Goal: Transaction & Acquisition: Obtain resource

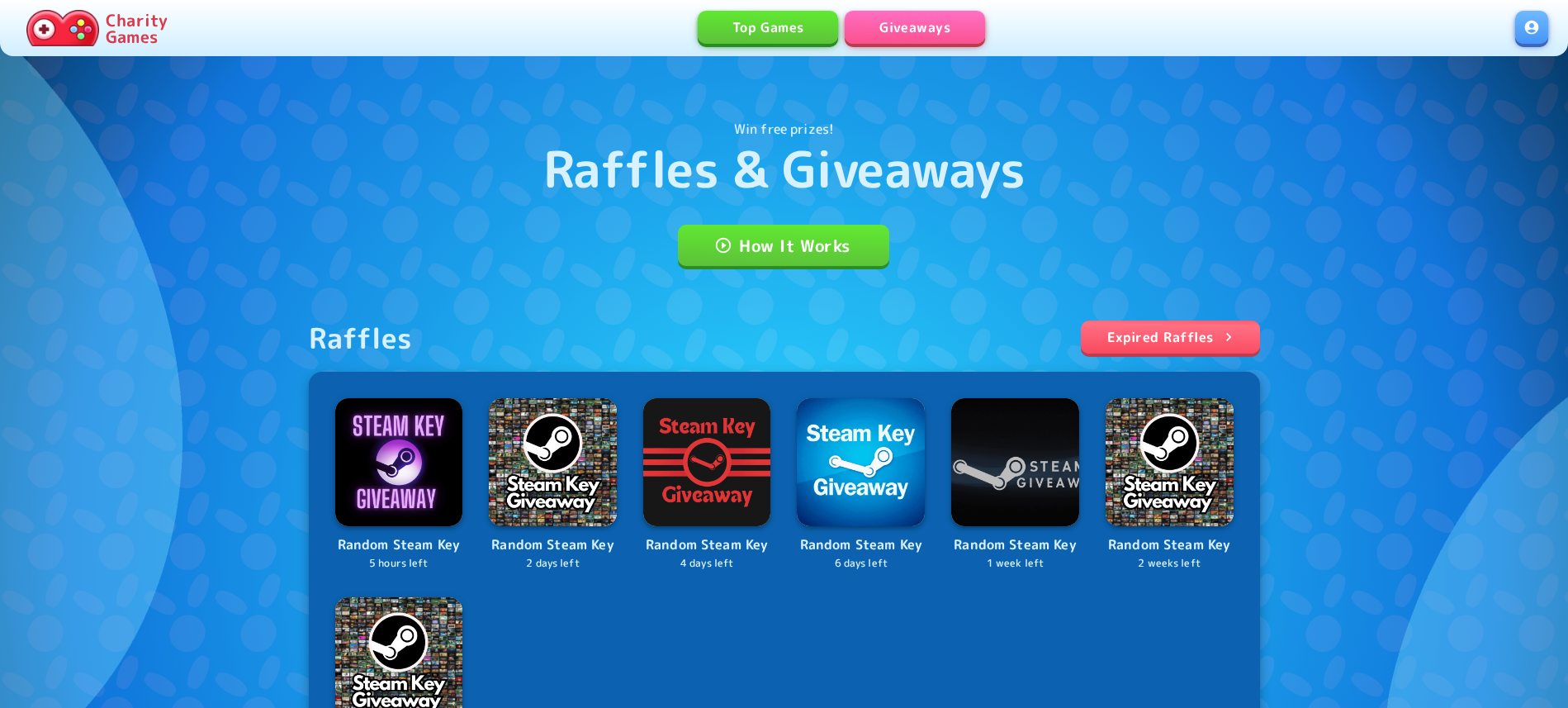
scroll to position [169, 0]
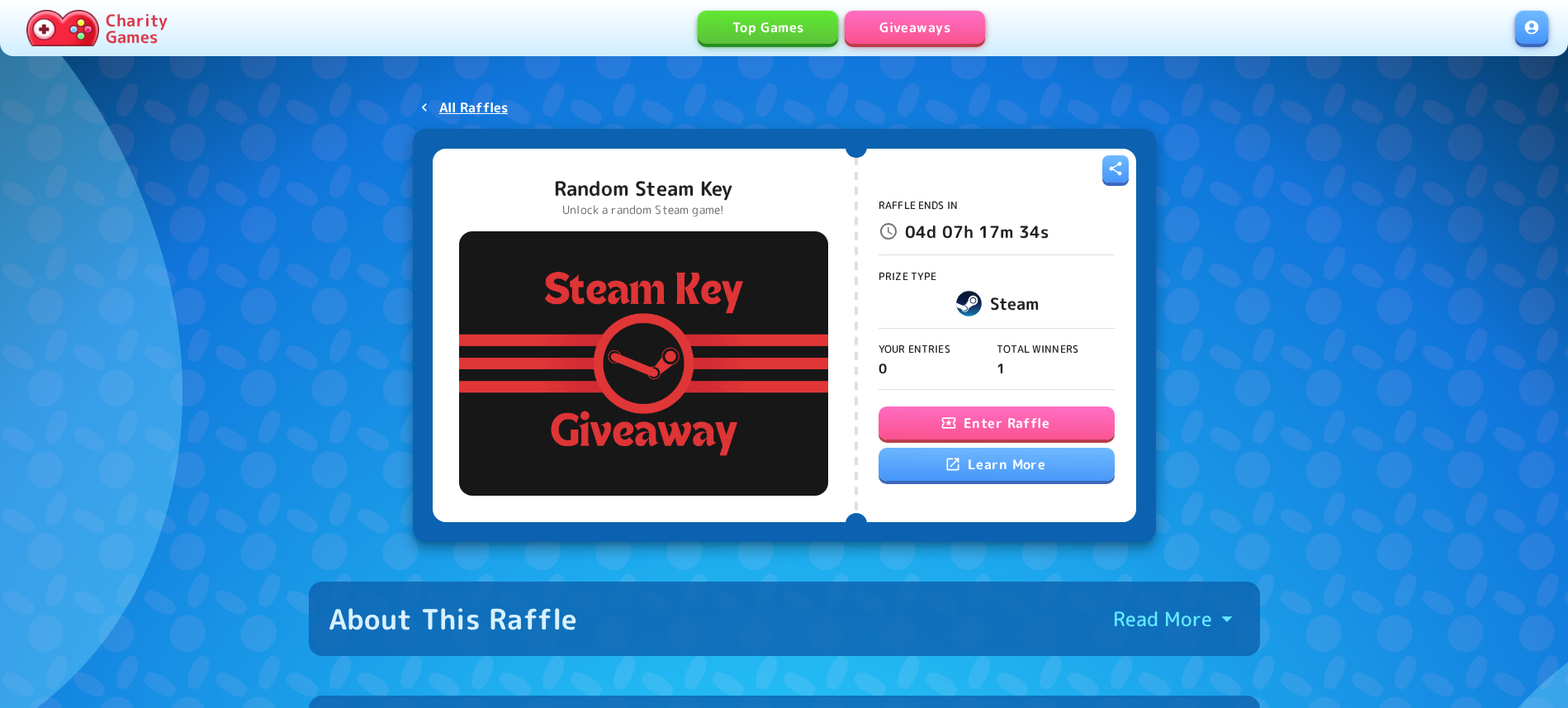
click at [1053, 434] on button "Enter Raffle" at bounding box center [997, 423] width 236 height 33
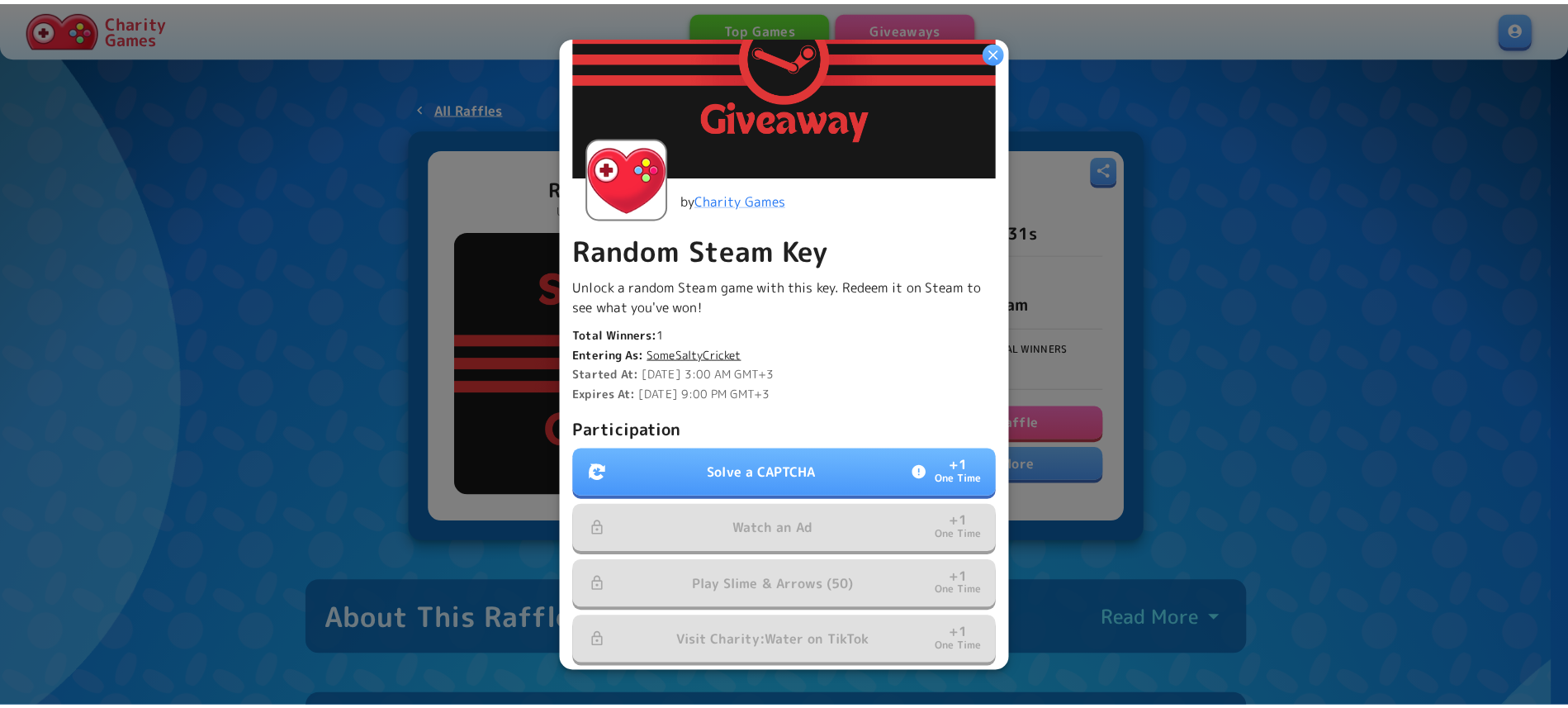
scroll to position [189, 0]
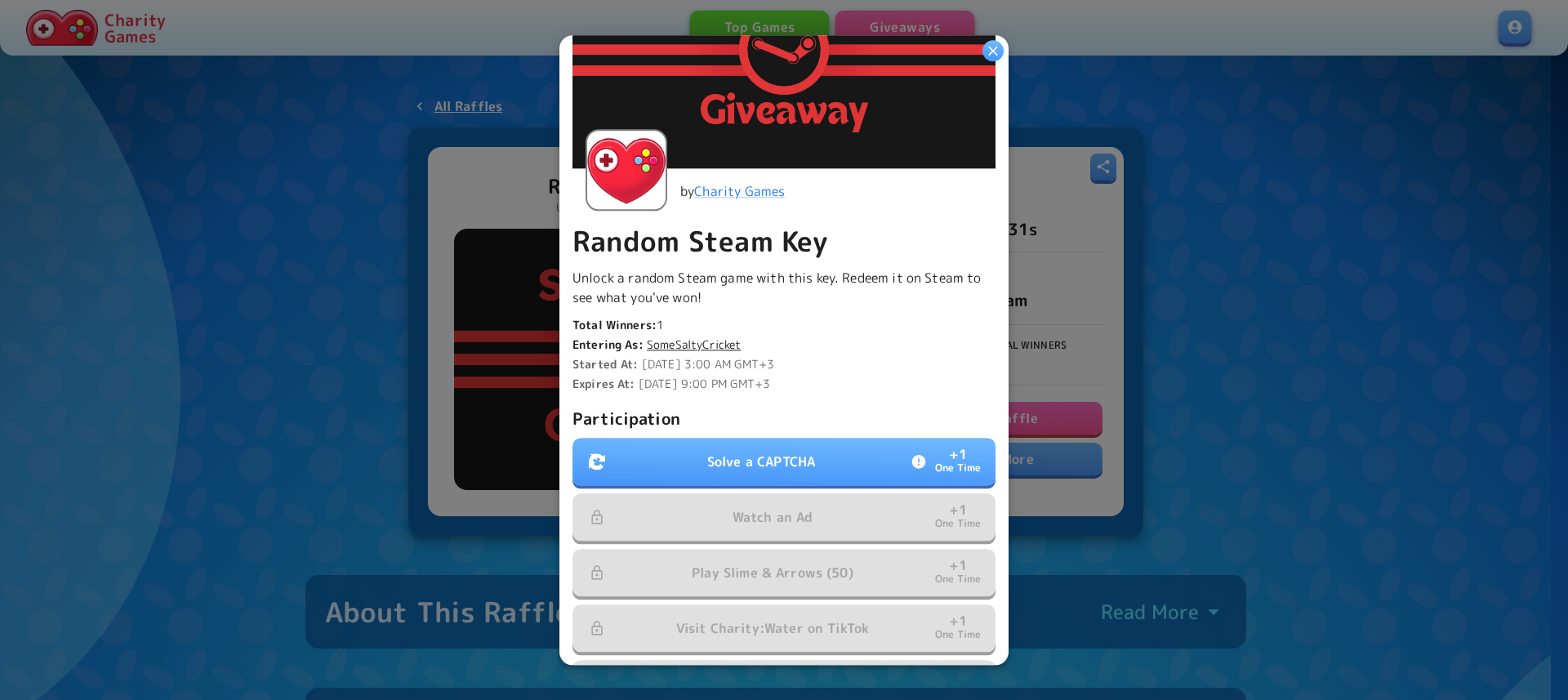
click at [826, 450] on button "Solve a CAPTCHA + 1 One Time" at bounding box center [784, 461] width 423 height 47
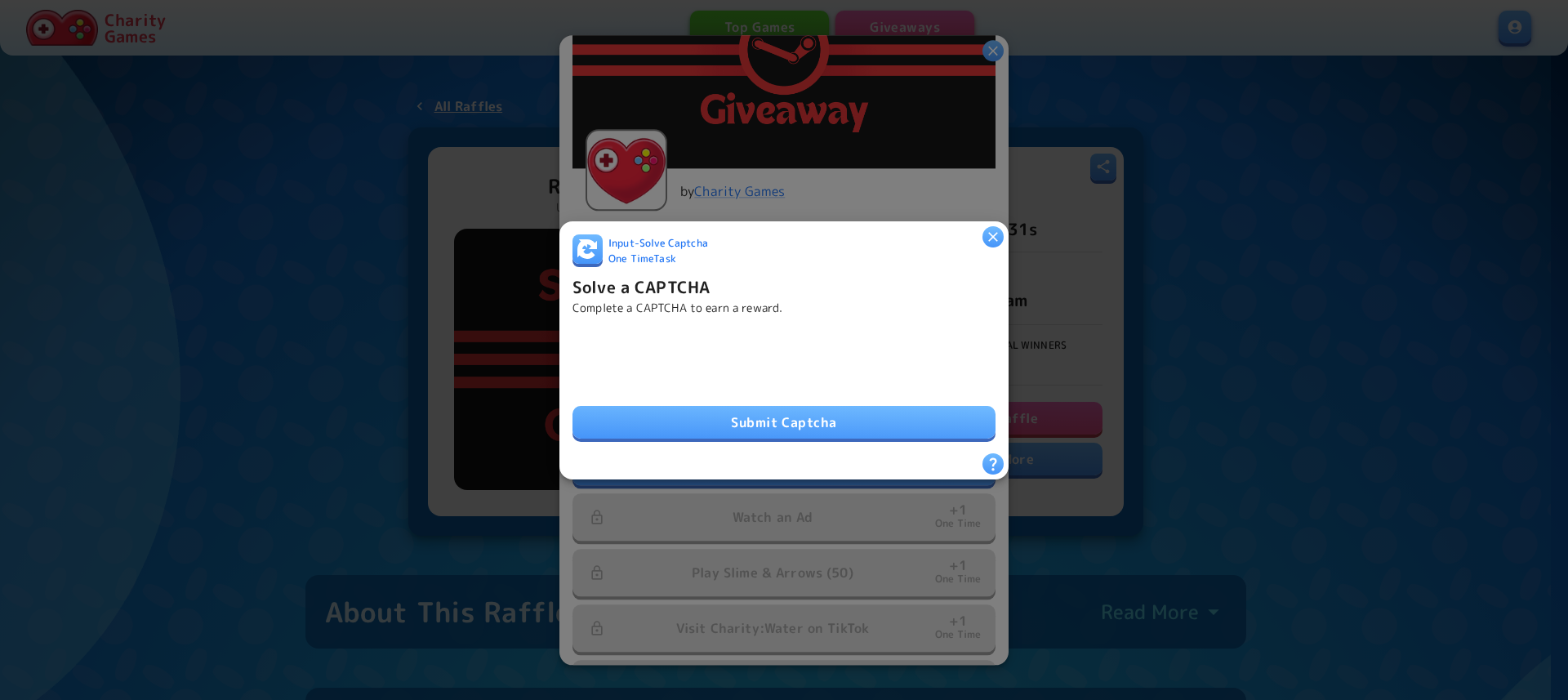
click at [604, 413] on button "Submit Captcha" at bounding box center [784, 422] width 423 height 33
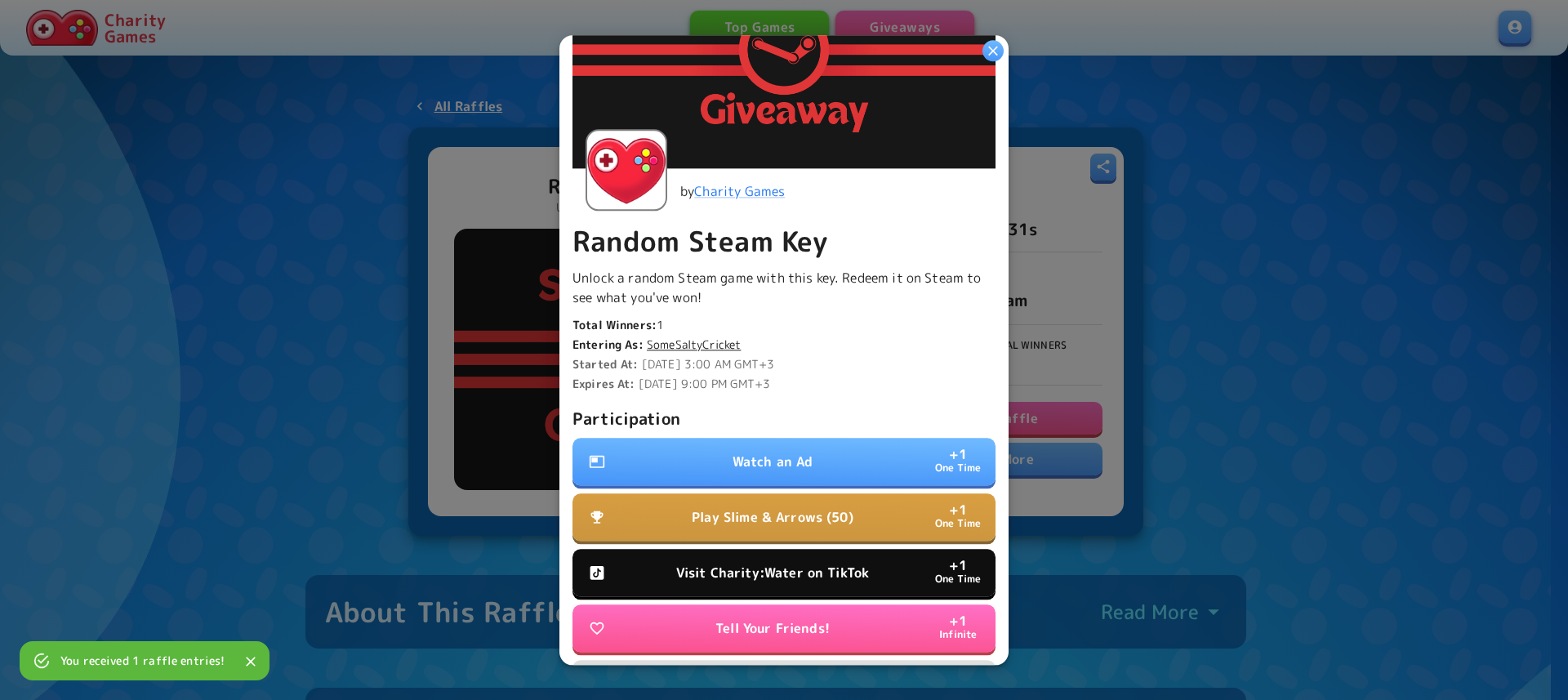
click at [702, 443] on button "Watch an Ad + 1 One Time" at bounding box center [784, 461] width 423 height 47
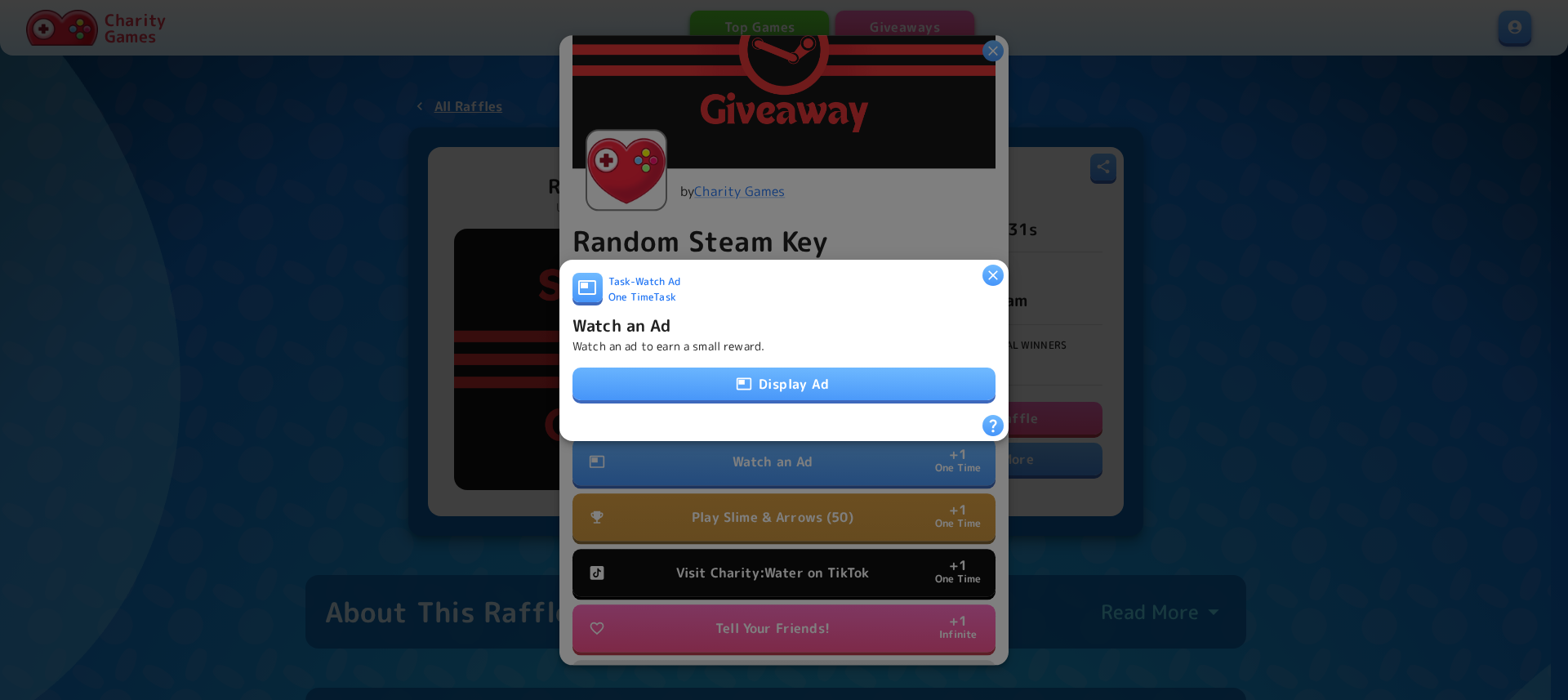
click at [698, 387] on button "Display Ad" at bounding box center [784, 384] width 423 height 33
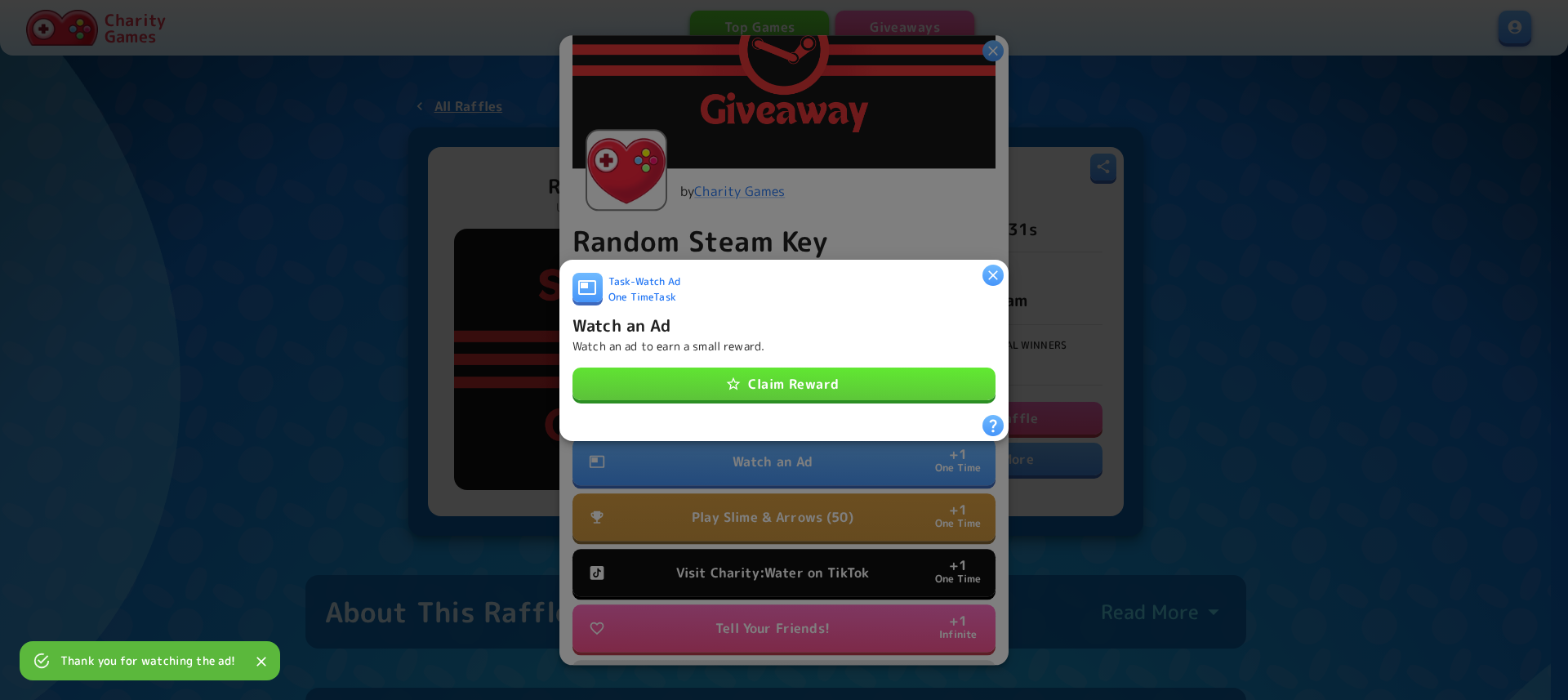
click at [874, 380] on button "Claim Reward" at bounding box center [784, 384] width 423 height 33
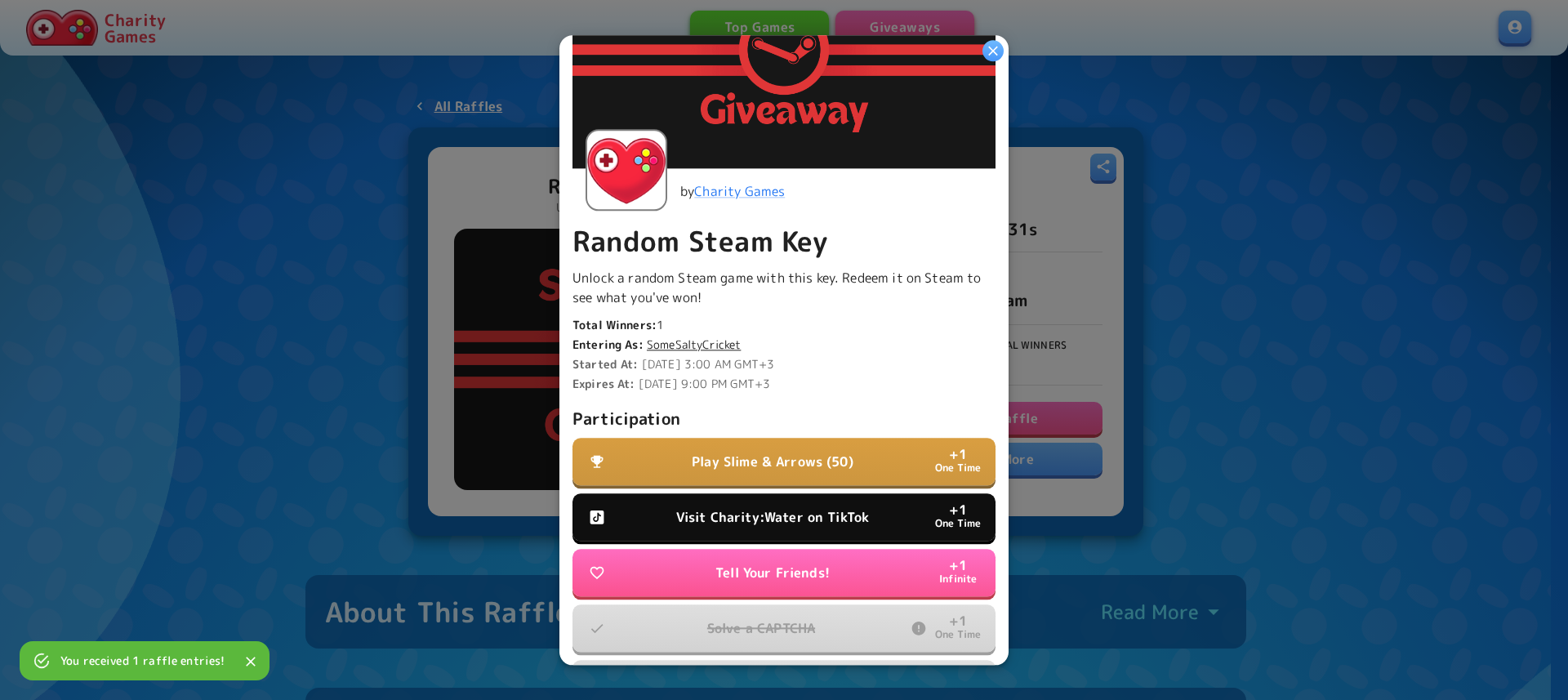
click at [805, 496] on button "Visit Charity:Water on TikTok + 1 One Time" at bounding box center [784, 517] width 423 height 47
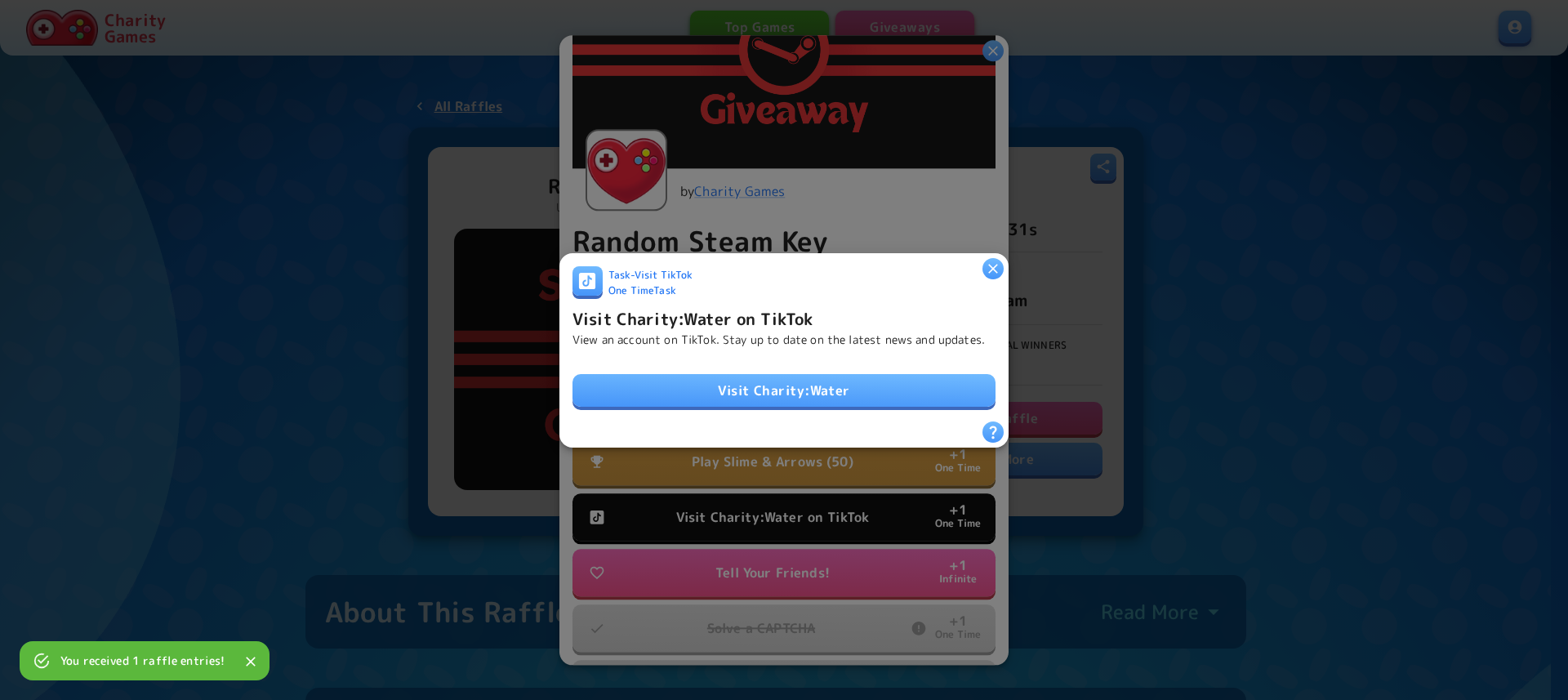
click at [814, 394] on link "Visit Charity:Water" at bounding box center [784, 390] width 423 height 33
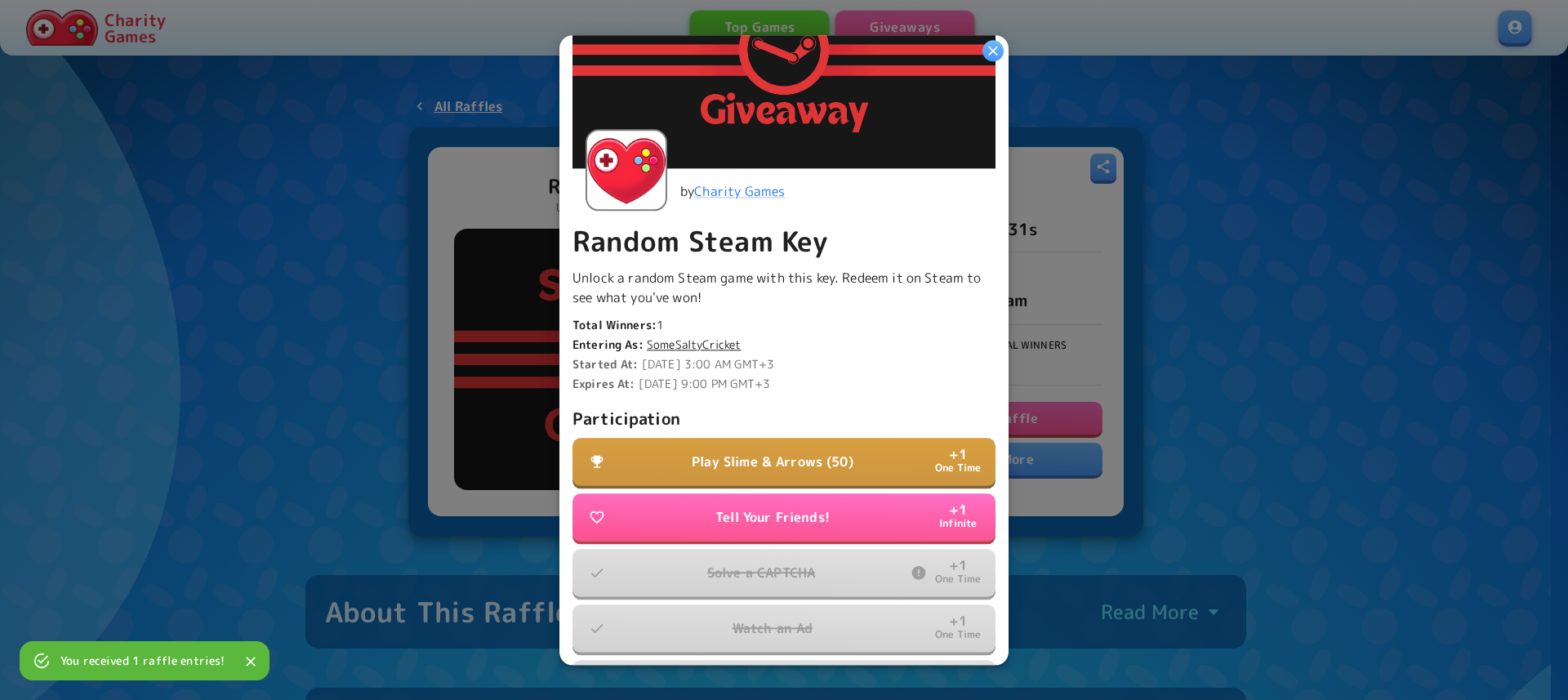
click at [1193, 230] on div at bounding box center [784, 350] width 1568 height 700
